Goal: Transaction & Acquisition: Purchase product/service

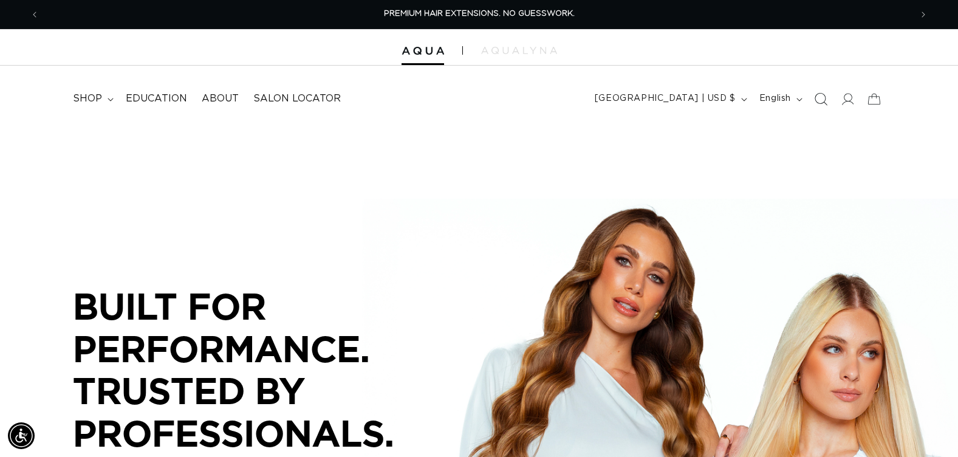
click at [819, 98] on icon "Search" at bounding box center [820, 98] width 13 height 13
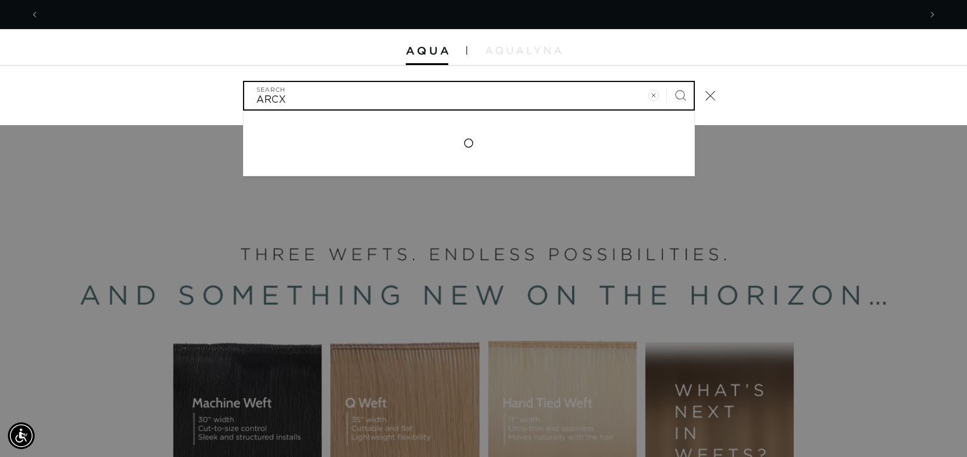
scroll to position [0, 1762]
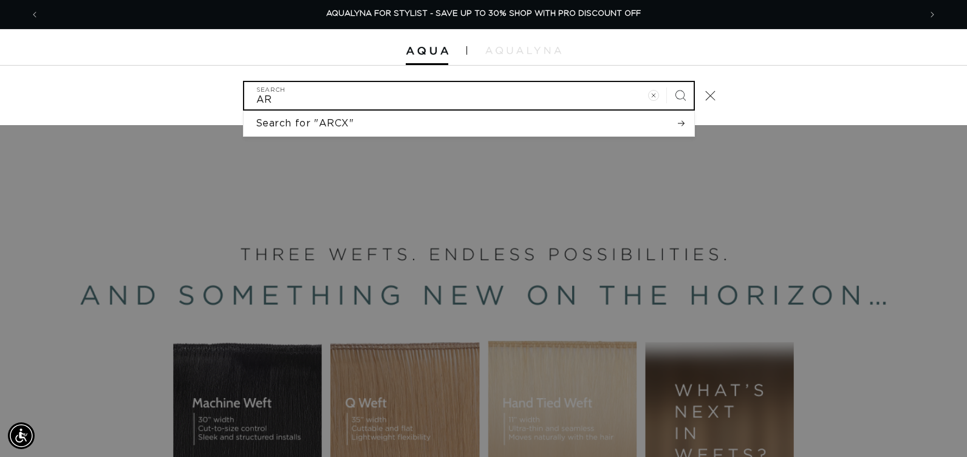
type input "A"
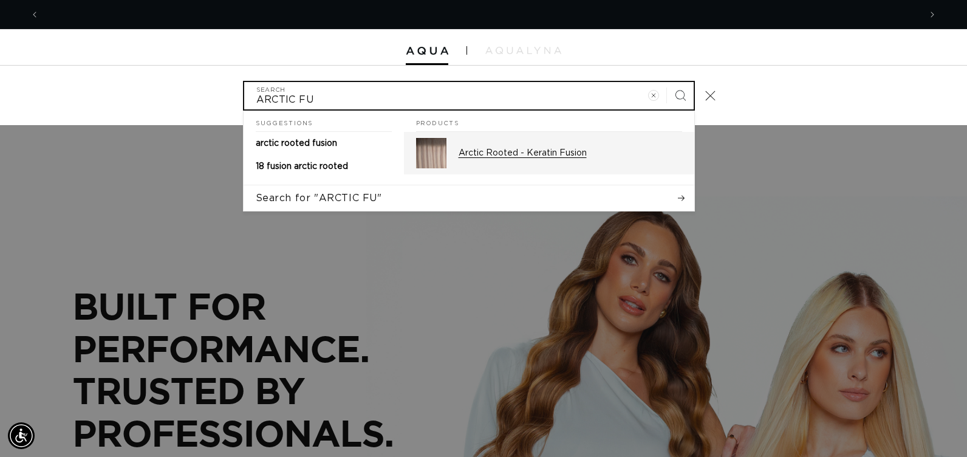
scroll to position [0, 881]
type input "ARCTIC FU"
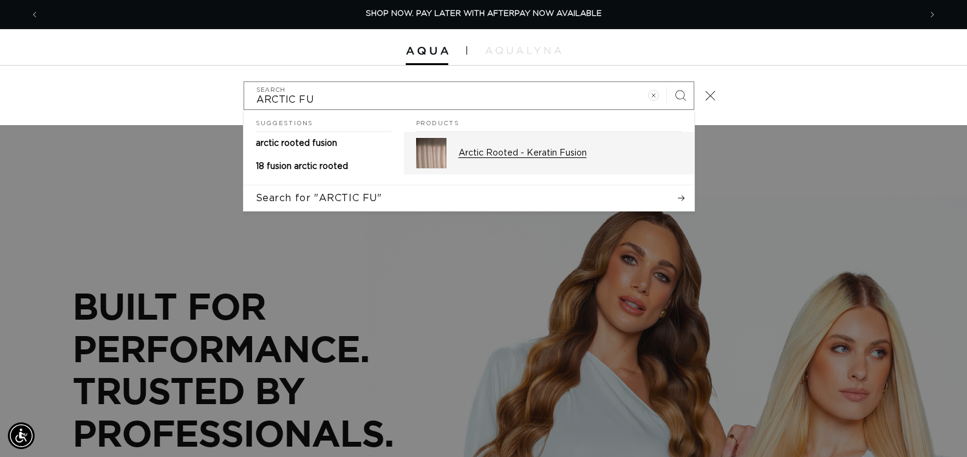
click at [606, 150] on p "Arctic Rooted - Keratin Fusion" at bounding box center [571, 153] width 224 height 11
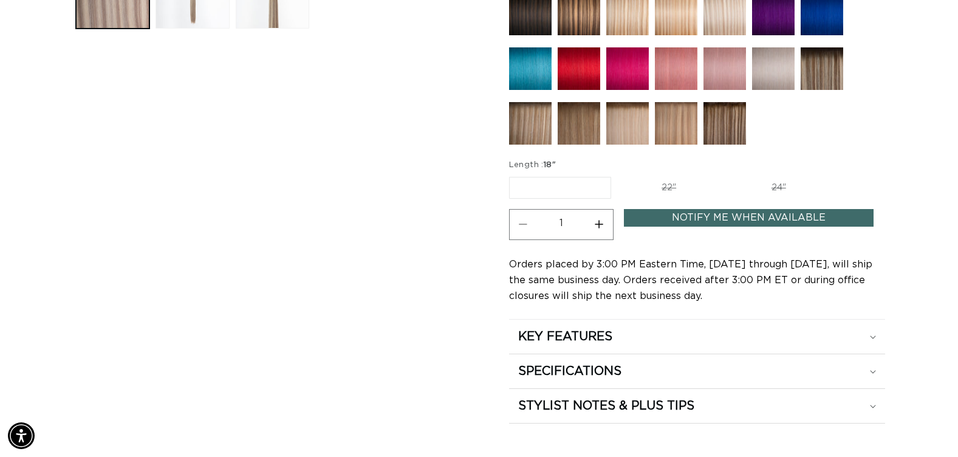
scroll to position [0, 872]
click at [670, 183] on label "22" Variant sold out or unavailable" at bounding box center [668, 187] width 103 height 21
click at [618, 175] on input "22" Variant sold out or unavailable" at bounding box center [617, 174] width 1 height 1
radio input "true"
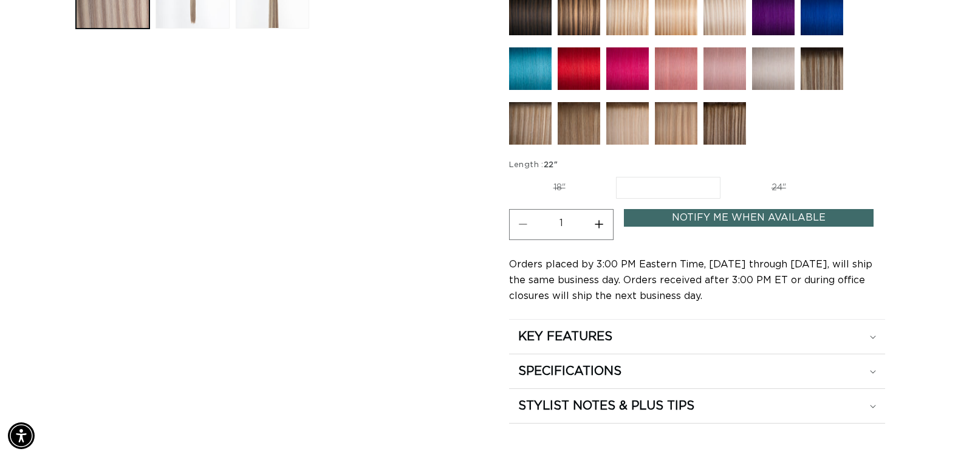
click at [567, 188] on label "18" Variant sold out or unavailable" at bounding box center [559, 187] width 101 height 21
click at [513, 175] on input "18" Variant sold out or unavailable" at bounding box center [512, 174] width 1 height 1
radio input "true"
click at [562, 189] on label "18" Variant sold out or unavailable" at bounding box center [560, 188] width 102 height 22
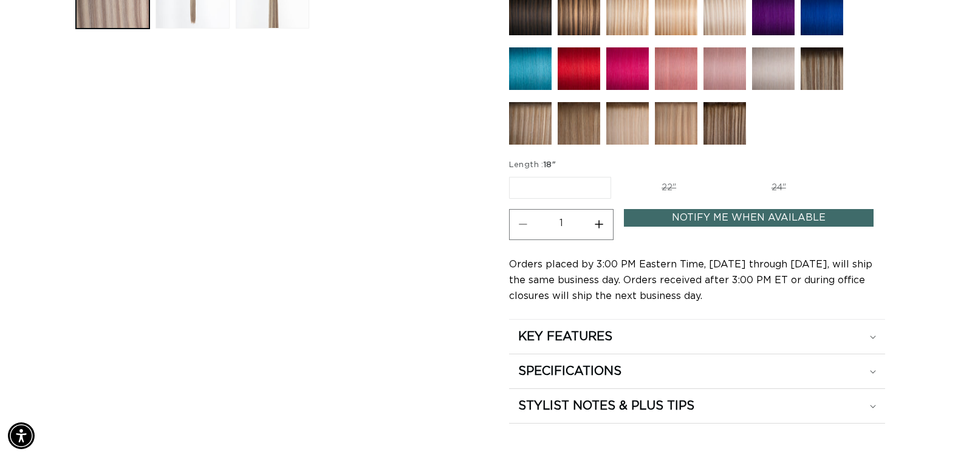
click at [513, 175] on input "18" Variant sold out or unavailable" at bounding box center [512, 174] width 1 height 1
click at [654, 218] on link "Notify Me When Available" at bounding box center [749, 218] width 250 height 18
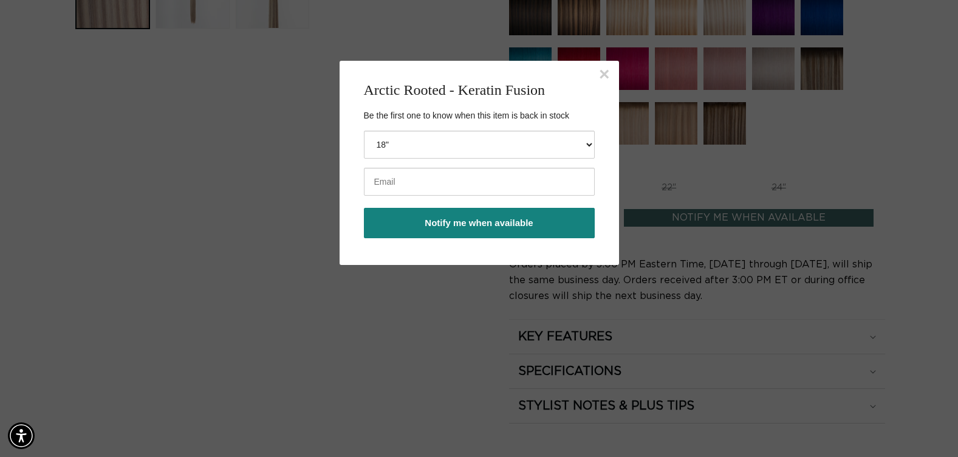
scroll to position [0, 1743]
click at [433, 191] on input "email" at bounding box center [479, 182] width 231 height 28
type input "patty@pabeauty.com"
click at [427, 229] on button "Notify me when available" at bounding box center [479, 223] width 231 height 30
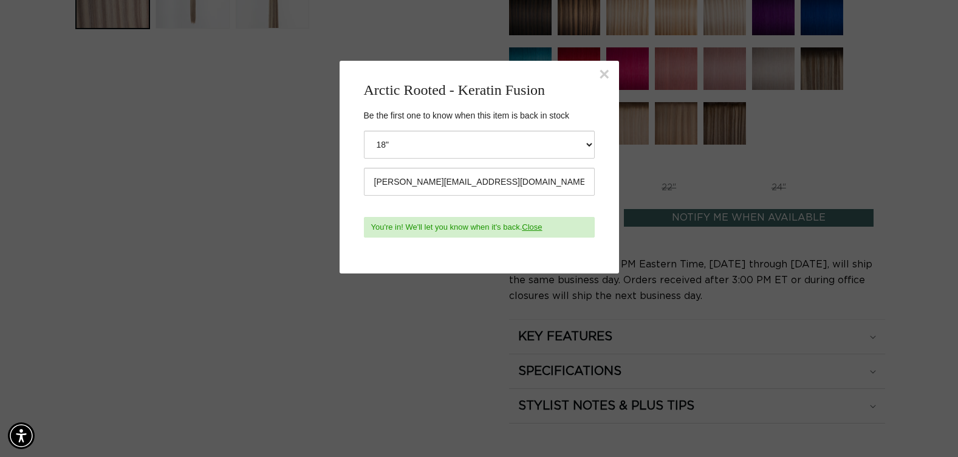
scroll to position [0, 0]
click at [605, 74] on button "×" at bounding box center [604, 74] width 11 height 18
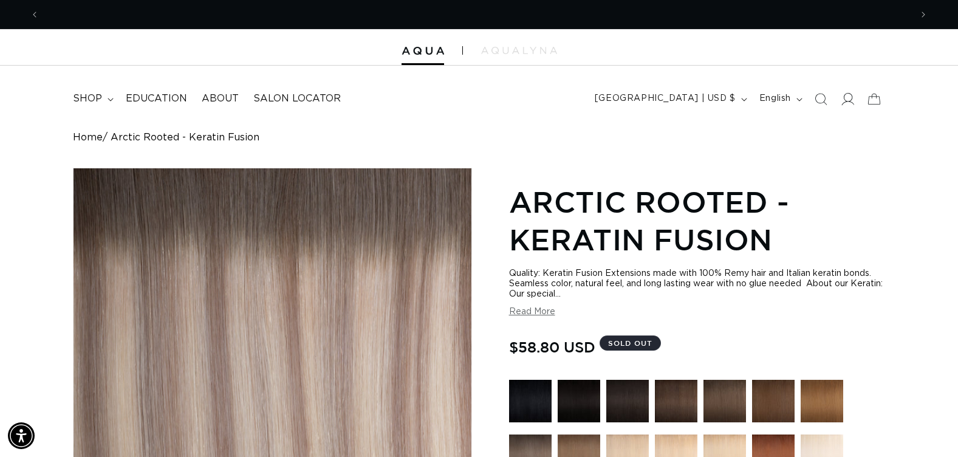
click at [849, 100] on icon at bounding box center [847, 98] width 13 height 13
